Goal: Transaction & Acquisition: Purchase product/service

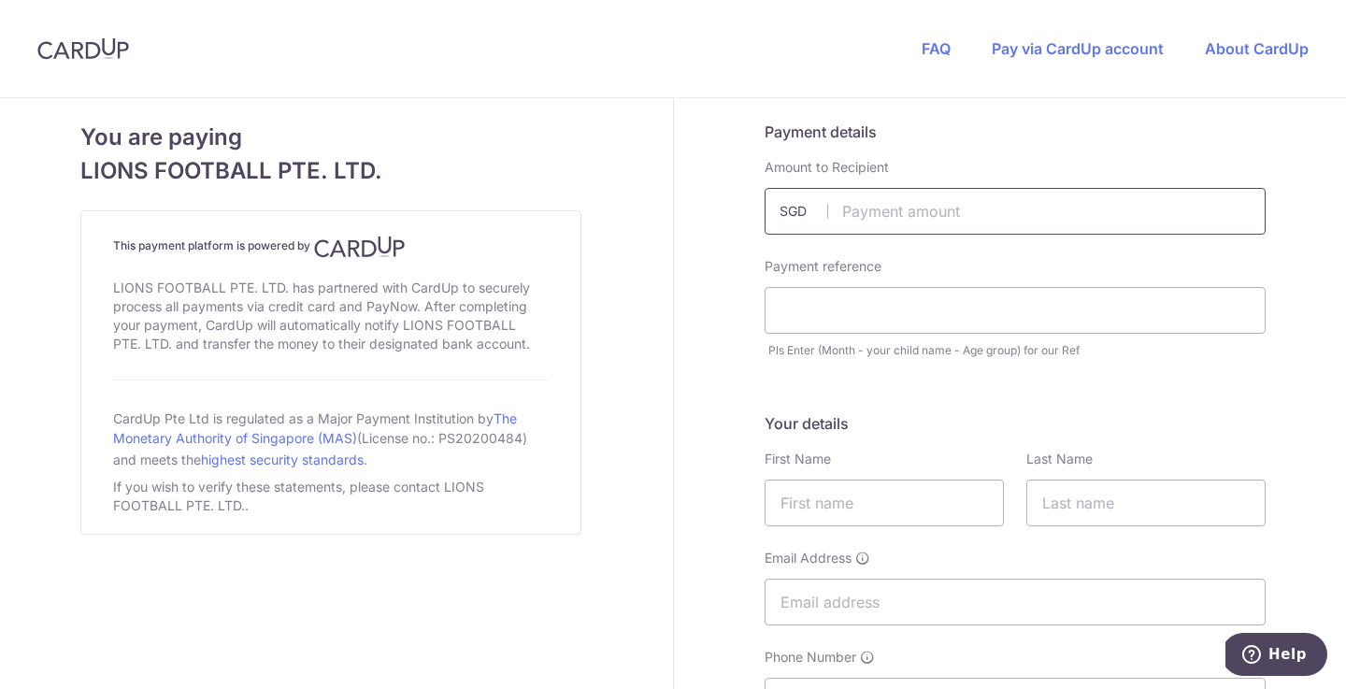
click at [884, 212] on input "text" at bounding box center [1015, 211] width 501 height 47
type input "60.00"
click at [831, 318] on input "text" at bounding box center [1015, 310] width 501 height 47
paste input "[PERSON_NAME]-U10"
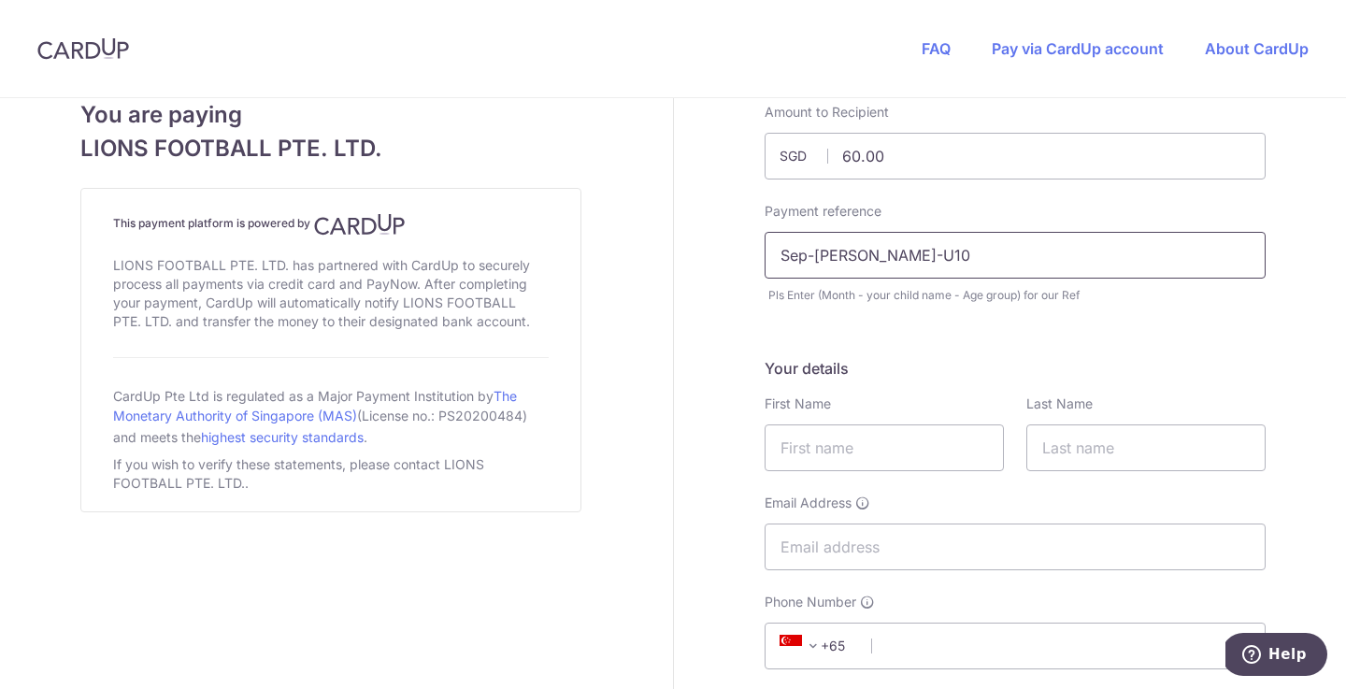
scroll to position [58, 0]
type input "Sep-[PERSON_NAME]-U10"
click at [941, 450] on input "text" at bounding box center [884, 445] width 239 height 47
type input "Alok"
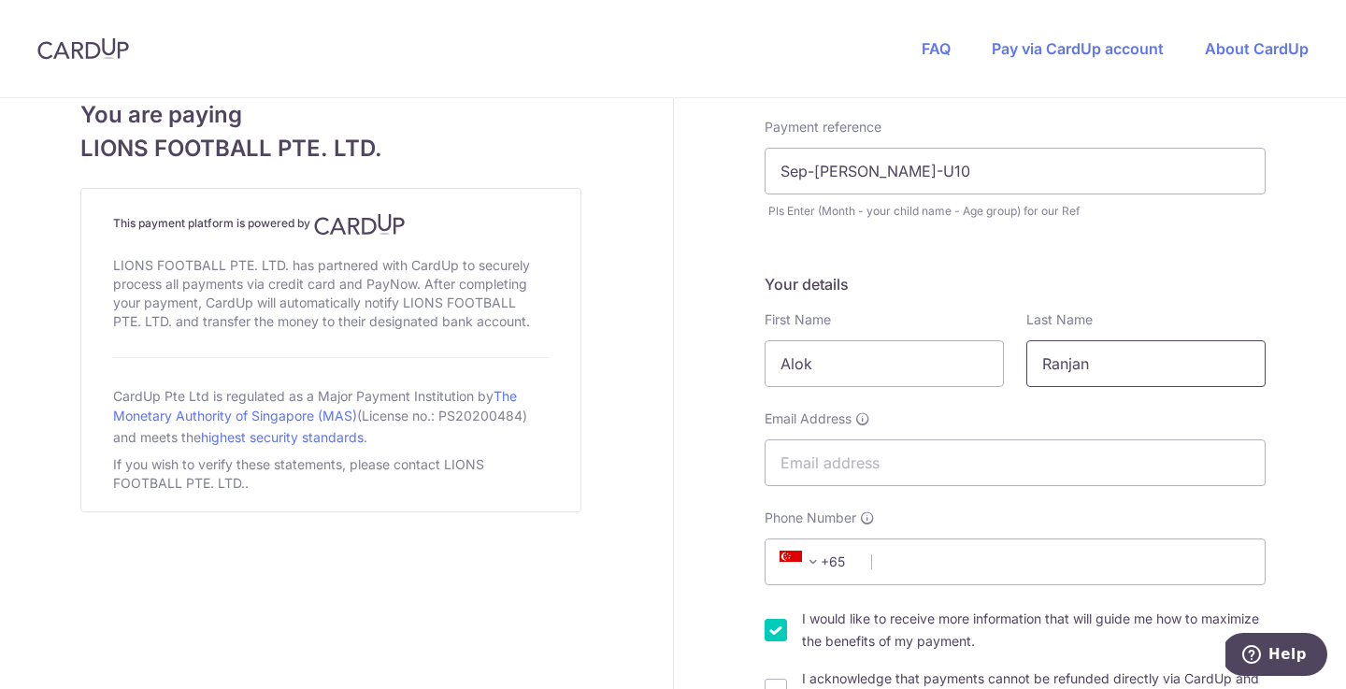
scroll to position [141, 0]
type input "Ranjan"
click at [843, 470] on input "Email Address" at bounding box center [1015, 461] width 501 height 47
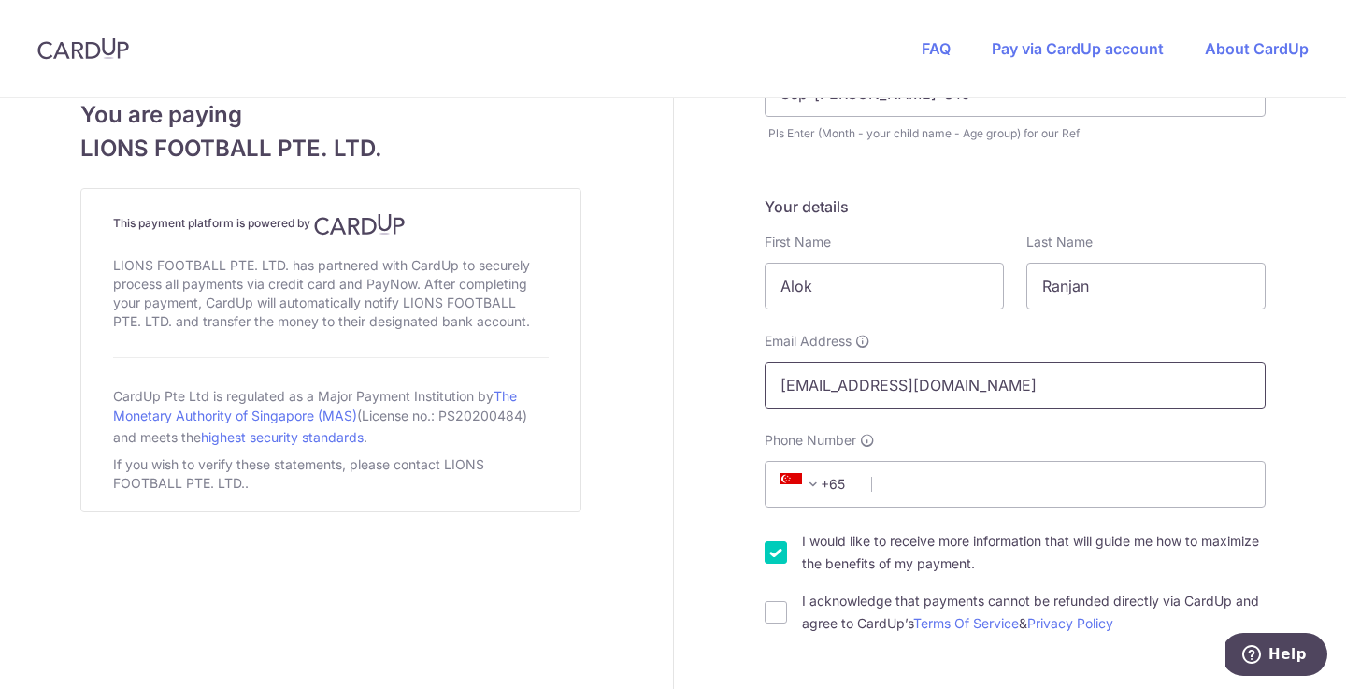
scroll to position [223, 0]
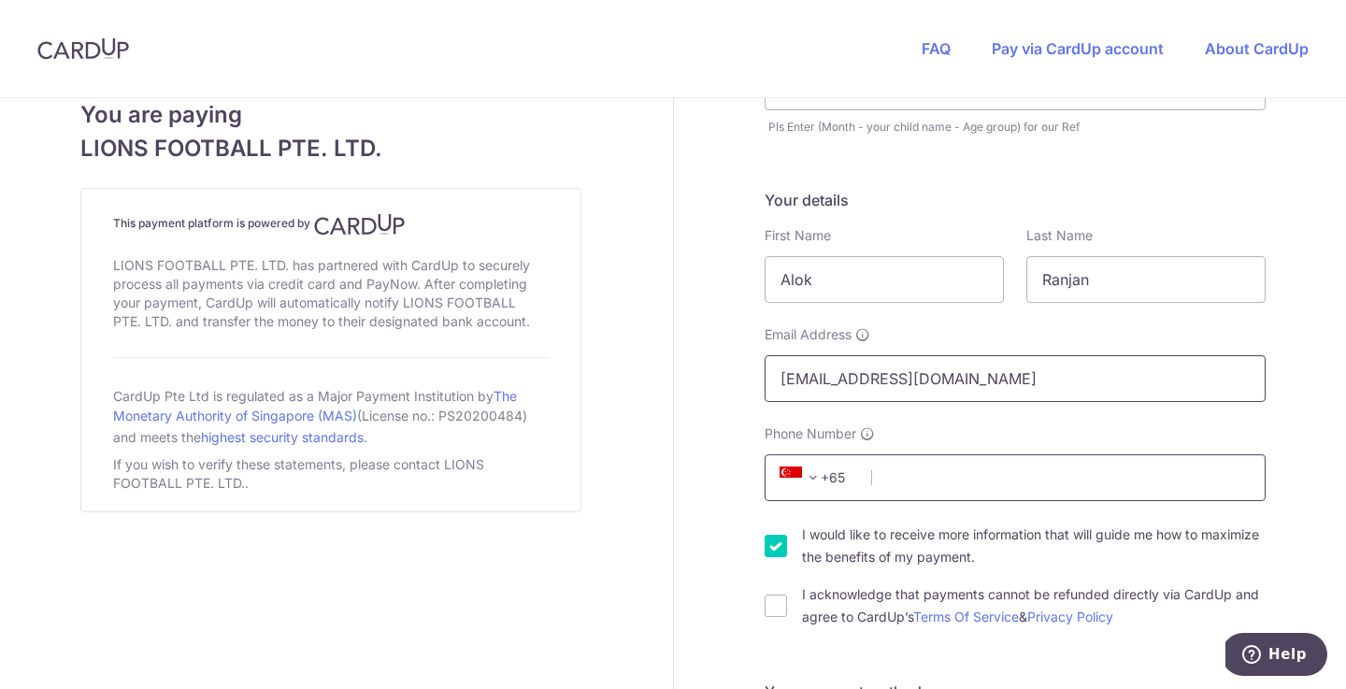
type input "[EMAIL_ADDRESS][DOMAIN_NAME]"
click at [888, 482] on input "Phone Number" at bounding box center [1015, 477] width 501 height 47
click at [770, 540] on input "I would like to receive more information that will guide me how to maximize the…" at bounding box center [776, 546] width 22 height 22
checkbox input "false"
click at [774, 606] on input "I acknowledge that payments cannot be refunded directly via CardUp and agree to…" at bounding box center [776, 606] width 22 height 22
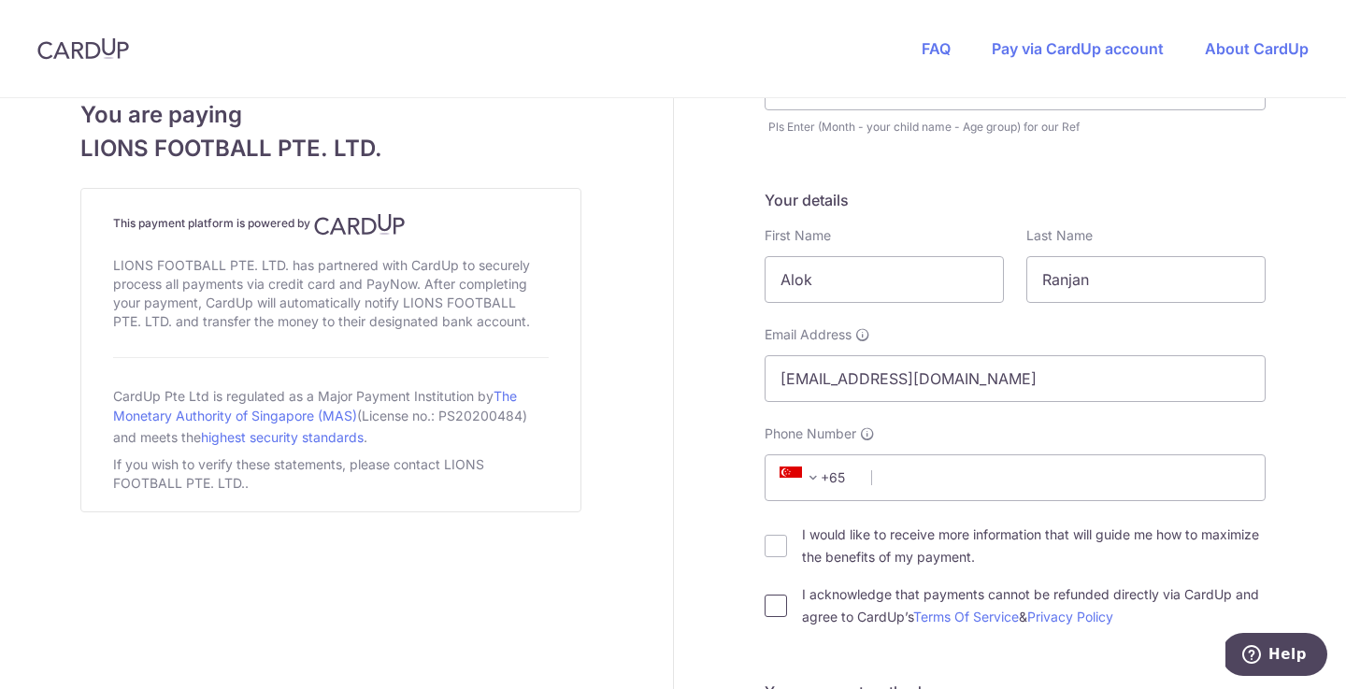
checkbox input "true"
click at [911, 485] on input "Phone Number" at bounding box center [1015, 477] width 501 height 47
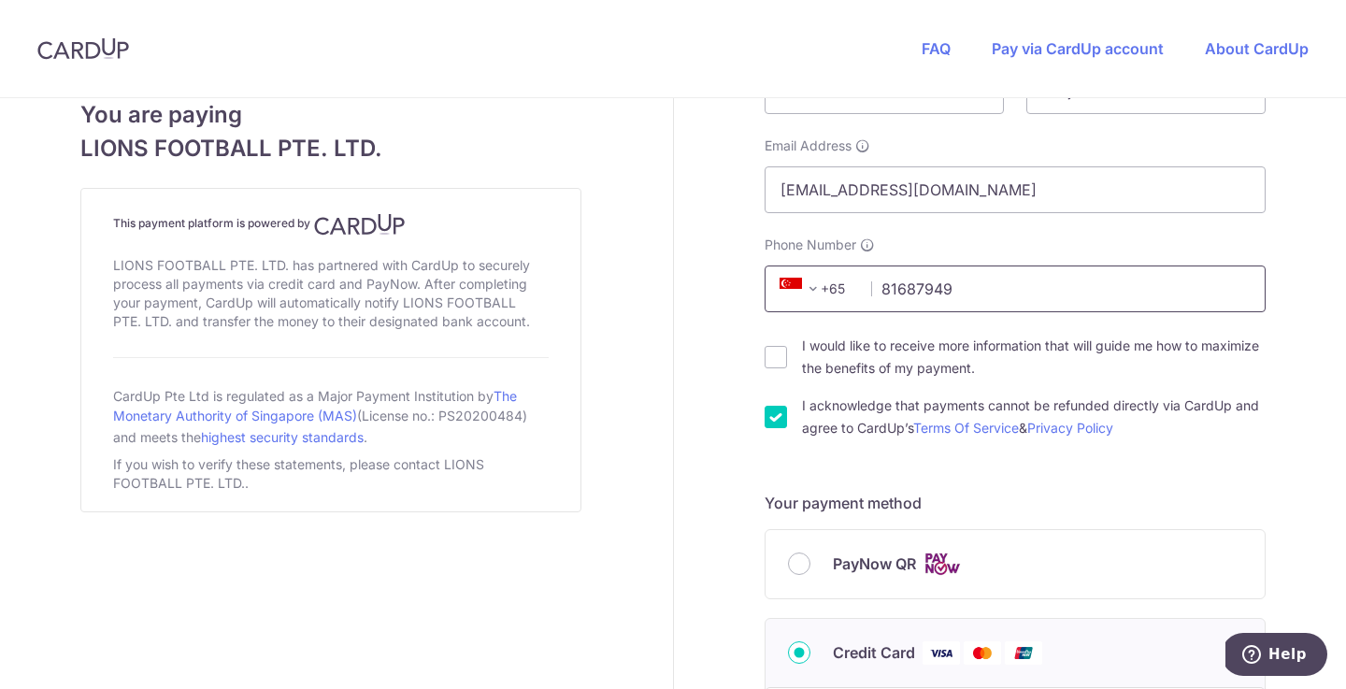
scroll to position [424, 0]
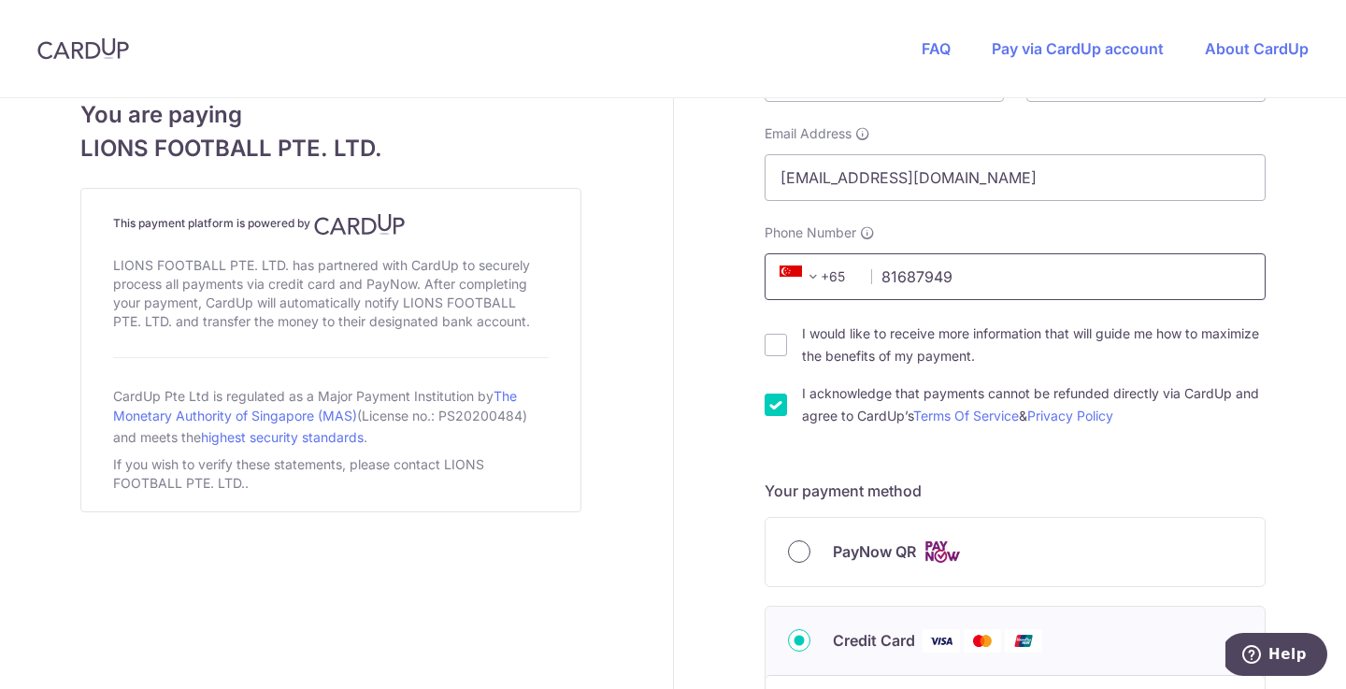
type input "81687949"
click at [810, 549] on input "PayNow QR" at bounding box center [799, 551] width 22 height 22
radio input "true"
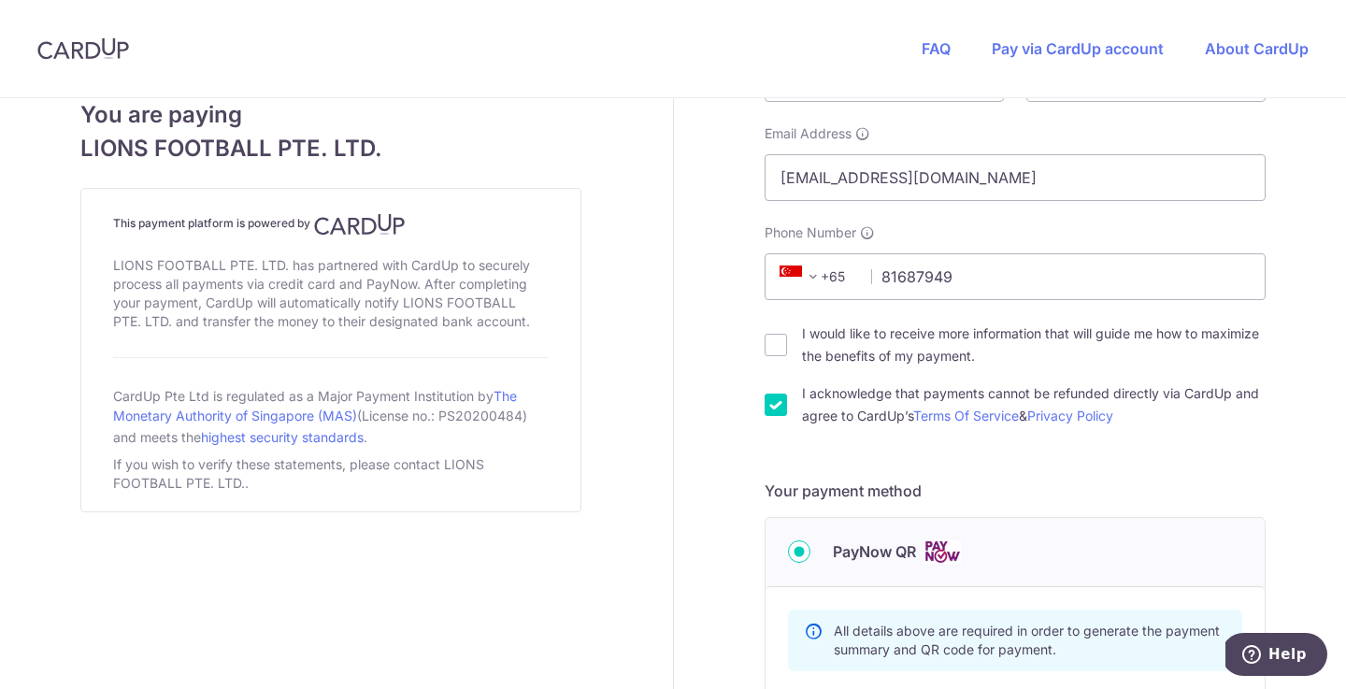
scroll to position [724, 0]
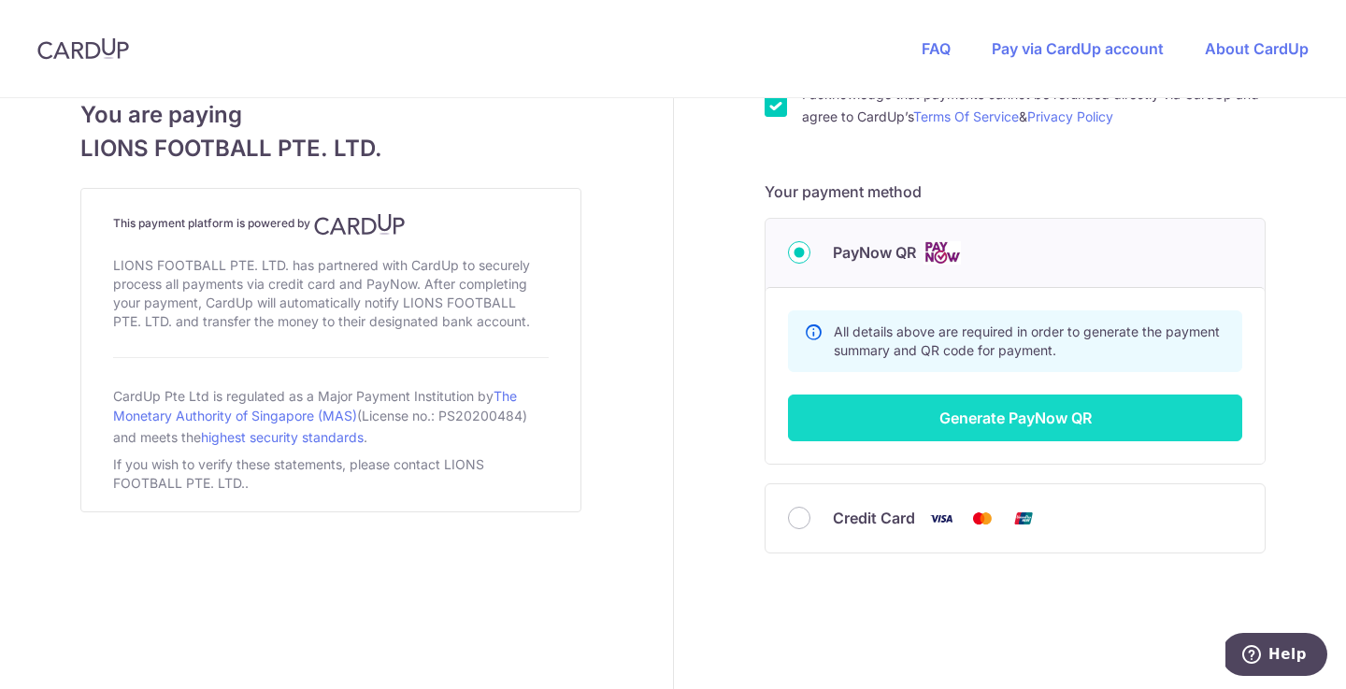
click at [1054, 411] on button "Generate PayNow QR" at bounding box center [1015, 418] width 454 height 47
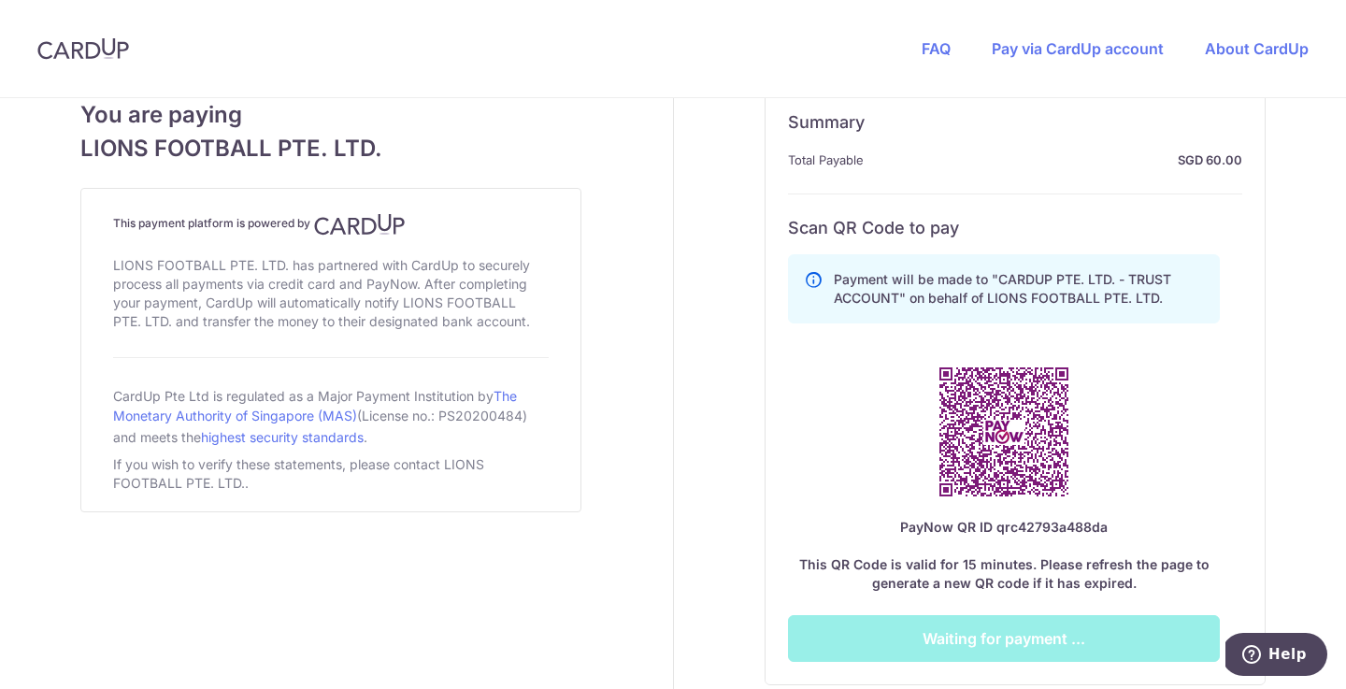
scroll to position [927, 0]
